Goal: Task Accomplishment & Management: Manage account settings

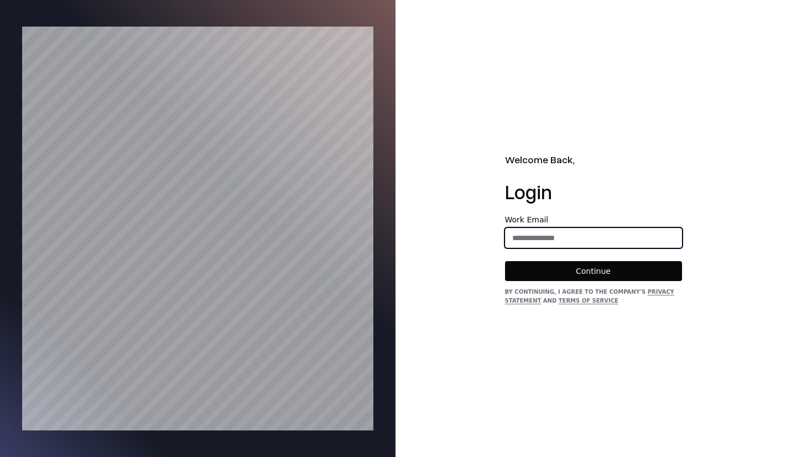
click at [535, 236] on input "email" at bounding box center [594, 238] width 176 height 20
type input "**********"
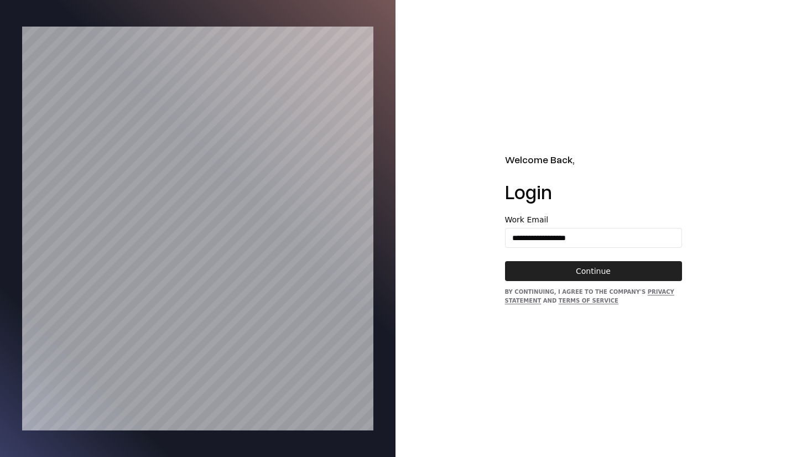
click at [557, 279] on button "Continue" at bounding box center [593, 271] width 177 height 20
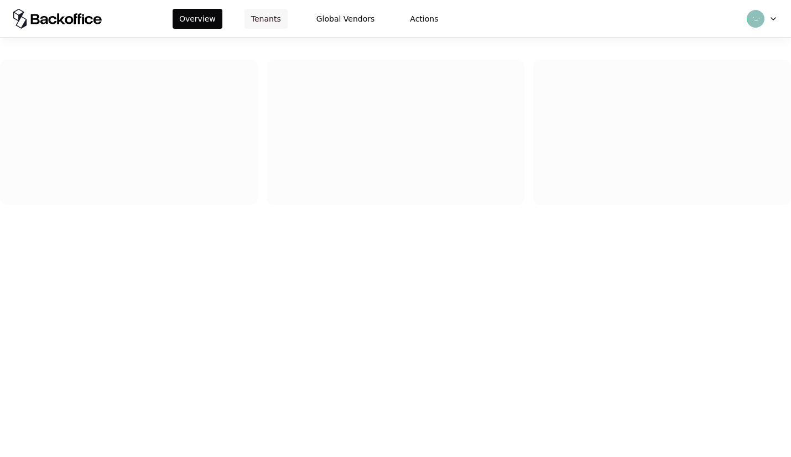
click at [258, 19] on button "Tenants" at bounding box center [266, 19] width 43 height 20
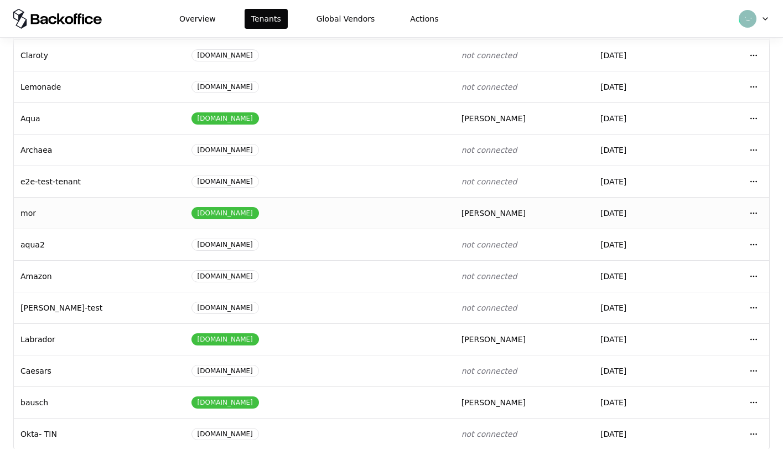
scroll to position [115, 0]
click at [750, 116] on html "Overview Tenants Global Vendors Actions Tenants Add Tenant Tenant name Domain A…" at bounding box center [391, 224] width 783 height 449
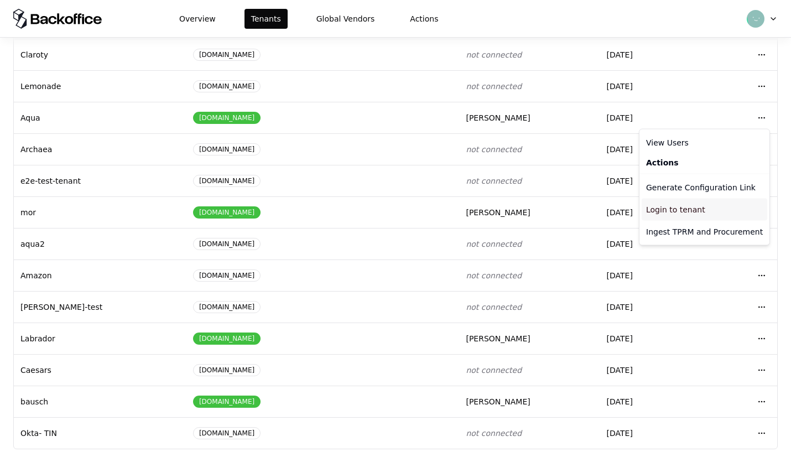
click at [702, 207] on div "Login to tenant" at bounding box center [705, 210] width 126 height 22
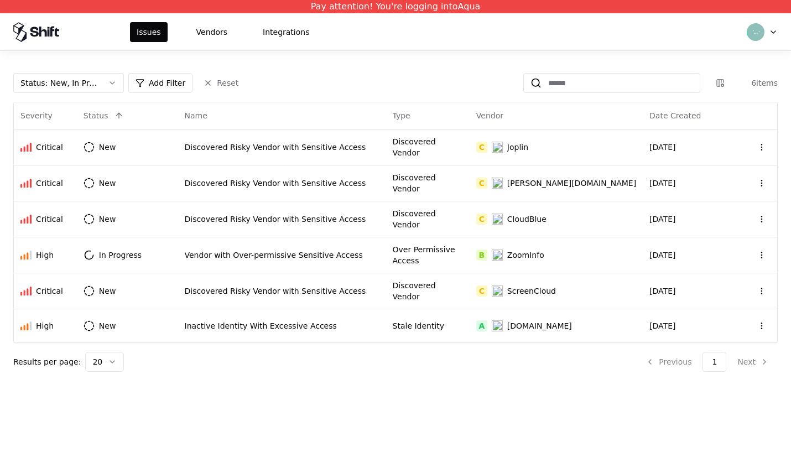
click at [253, 149] on div "Discovered Risky Vendor with Sensitive Access" at bounding box center [282, 147] width 195 height 11
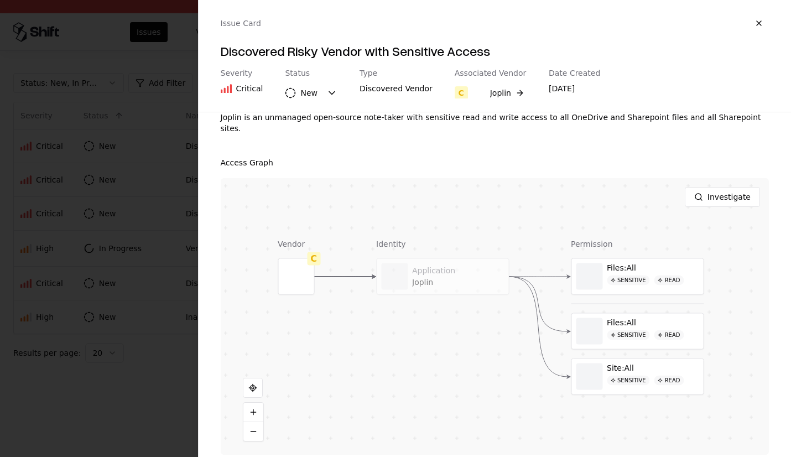
scroll to position [156, 0]
click at [0, 0] on div at bounding box center [0, 0] width 0 height 0
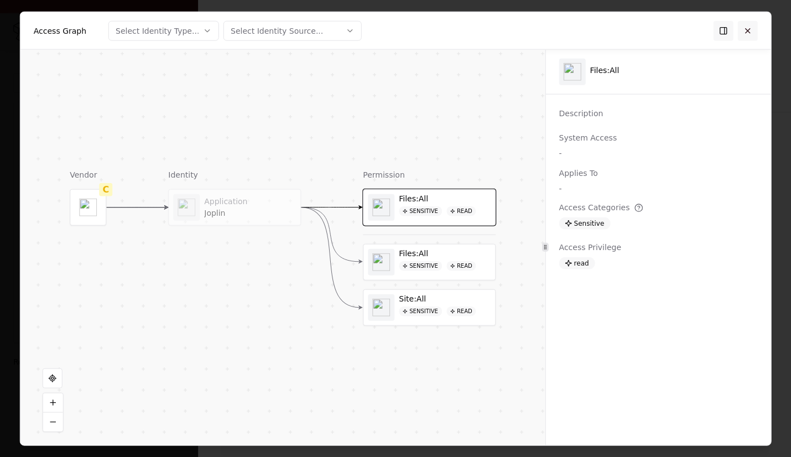
click at [753, 33] on button at bounding box center [748, 30] width 20 height 20
